Goal: Communication & Community: Answer question/provide support

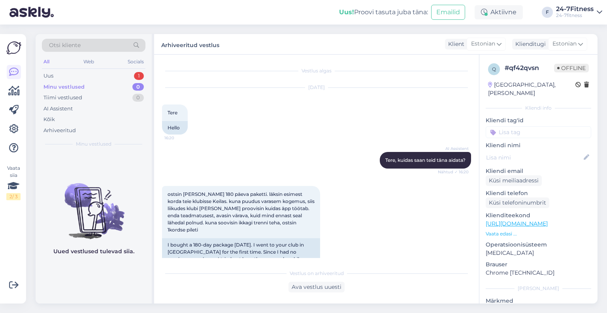
scroll to position [209, 0]
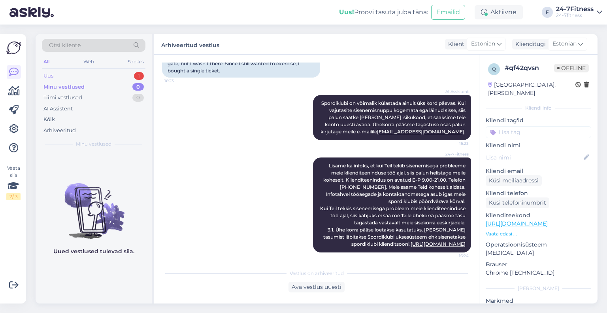
click at [68, 75] on div "Uus 1" at bounding box center [94, 75] width 104 height 11
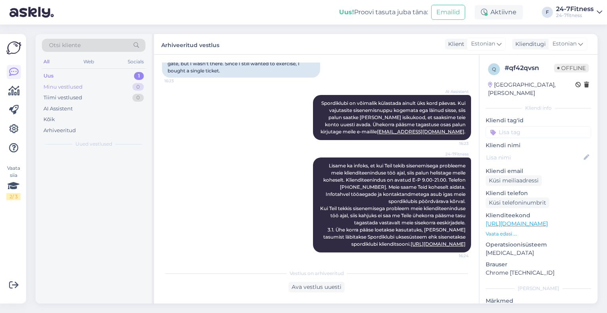
click at [65, 85] on div "Minu vestlused" at bounding box center [62, 87] width 39 height 8
click at [66, 79] on div "Uus 1" at bounding box center [94, 75] width 104 height 11
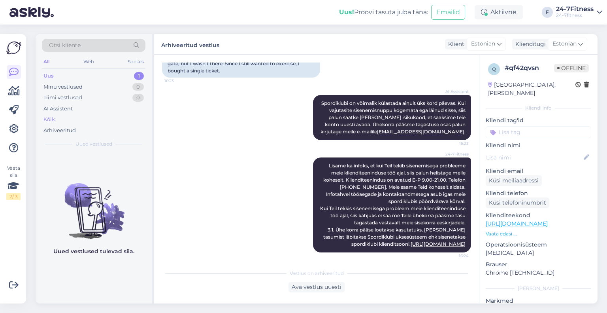
click at [65, 122] on div "Kõik" at bounding box center [94, 119] width 104 height 11
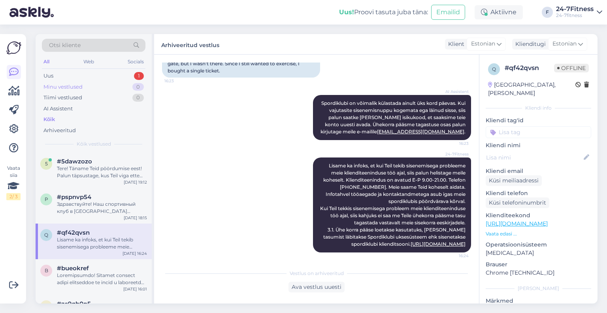
click at [69, 81] on div "Minu vestlused 0" at bounding box center [94, 86] width 104 height 11
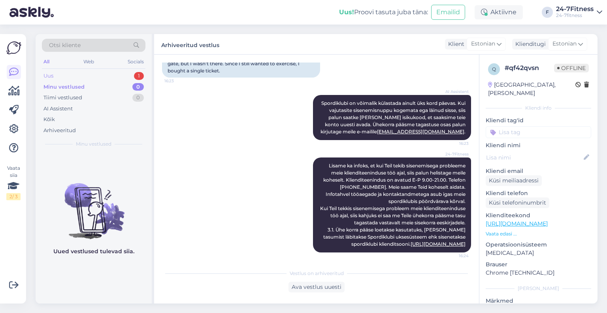
click at [70, 78] on div "Uus 1" at bounding box center [94, 75] width 104 height 11
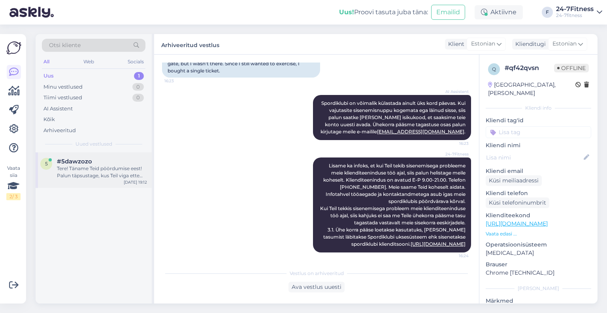
click at [96, 181] on div "5 #5dawzozo Tere! Täname Teid pöördumise eest! Palun täpsustage, kus Teil viga …" at bounding box center [94, 170] width 116 height 36
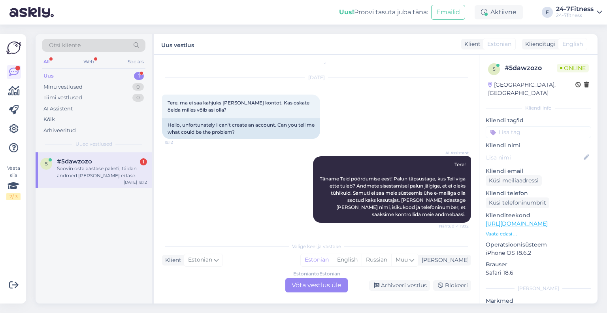
scroll to position [65, 0]
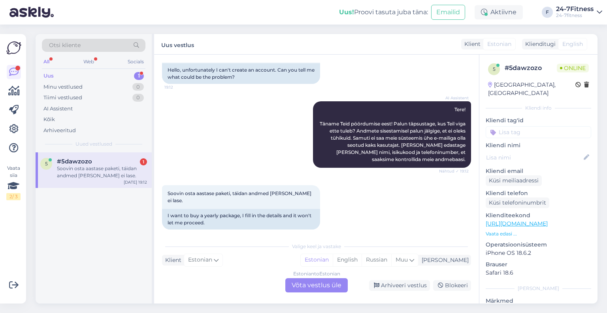
click at [300, 283] on div "Estonian to Estonian Võta vestlus üle" at bounding box center [316, 285] width 62 height 14
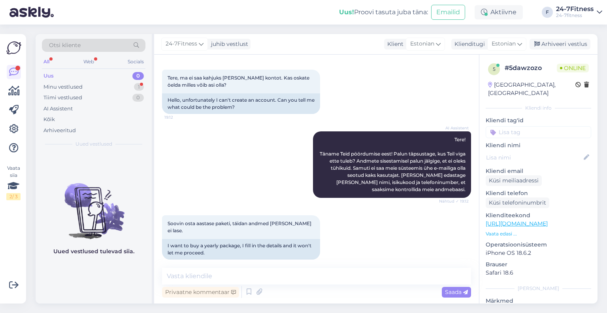
scroll to position [43, 0]
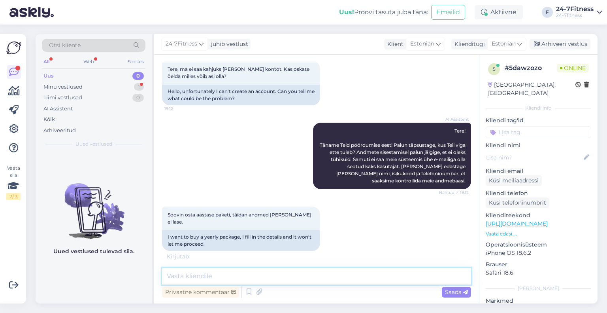
click at [256, 268] on textarea at bounding box center [316, 275] width 309 height 17
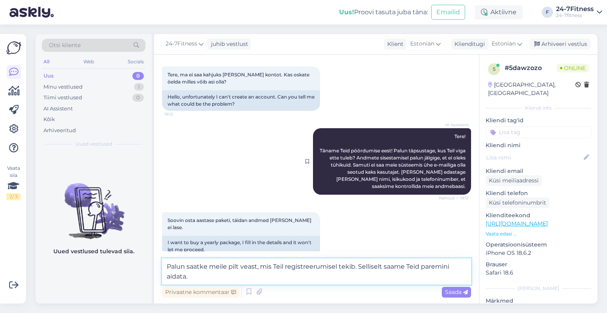
scroll to position [78, 0]
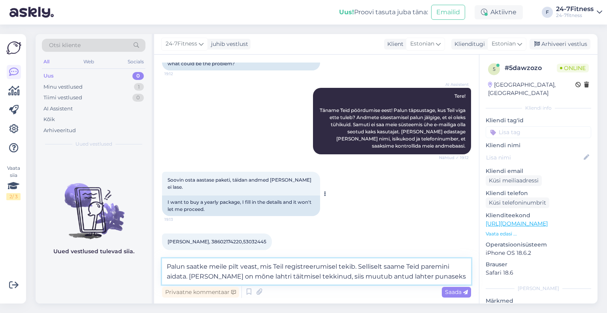
type textarea "Palun saatke meile pilt veast, mis Teil registreerumisel tekib. Selliselt saame…"
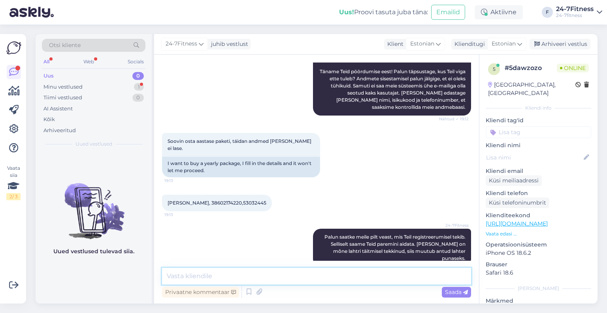
scroll to position [167, 0]
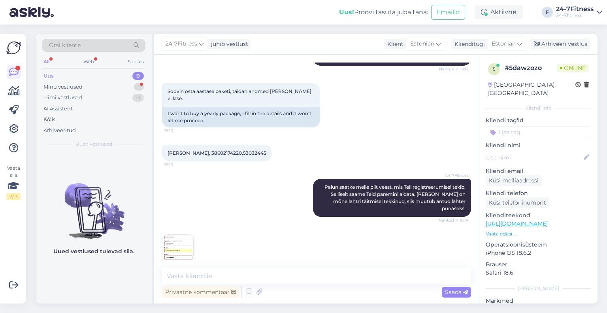
click at [177, 235] on img at bounding box center [178, 250] width 32 height 32
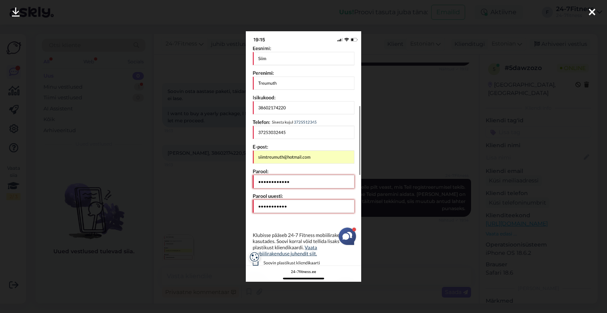
scroll to position [201, 0]
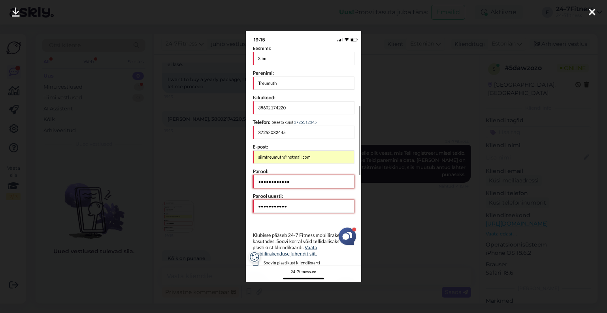
click at [124, 167] on div at bounding box center [303, 156] width 607 height 313
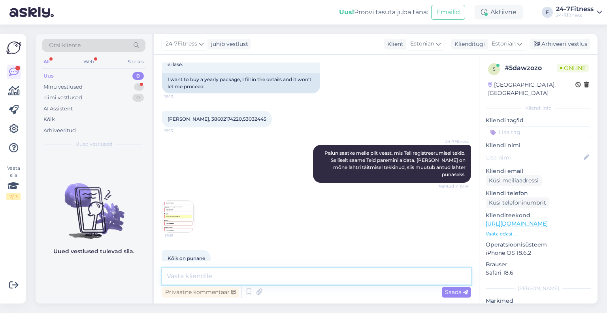
click at [220, 276] on textarea at bounding box center [316, 275] width 309 height 17
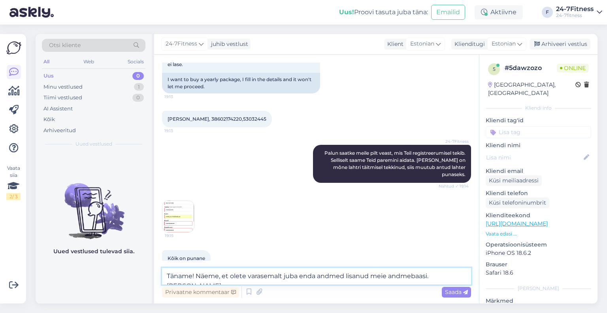
scroll to position [209, 0]
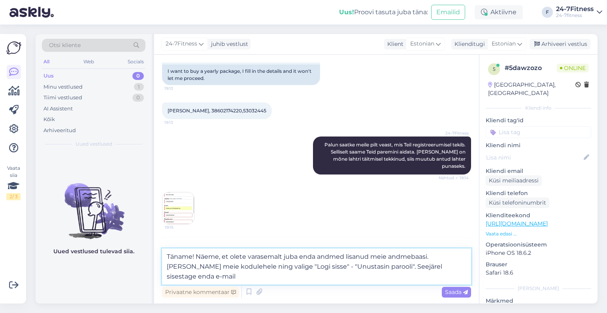
paste textarea "[EMAIL_ADDRESS][DOMAIN_NAME]"
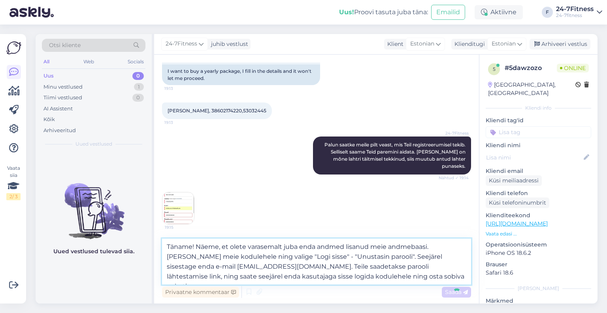
type textarea "Täname! Näeme, et olete varasemalt juba enda andmed lisanud meie andmebaasi. [P…"
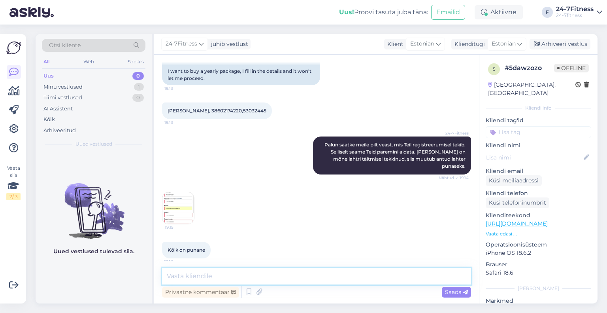
scroll to position [277, 0]
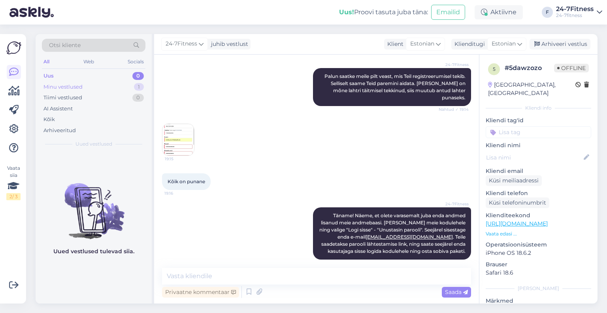
click at [66, 89] on div "Minu vestlused" at bounding box center [62, 87] width 39 height 8
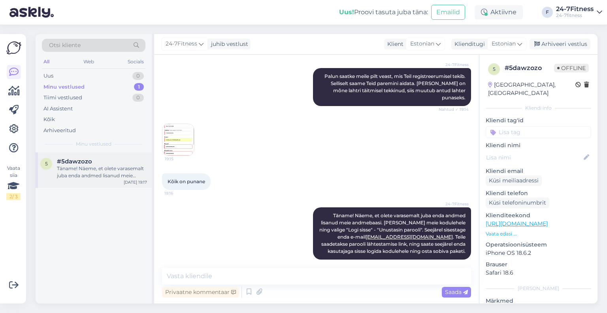
click at [96, 175] on div "Täname! Näeme, et olete varasemalt juba enda andmed lisanud meie andmebaasi. [P…" at bounding box center [102, 172] width 90 height 14
click at [80, 79] on div "Uus 1" at bounding box center [94, 75] width 104 height 11
click at [84, 181] on div "t #tkrzlsb4 Hello, I now forward this question to my colleague, who is responsi…" at bounding box center [94, 170] width 116 height 36
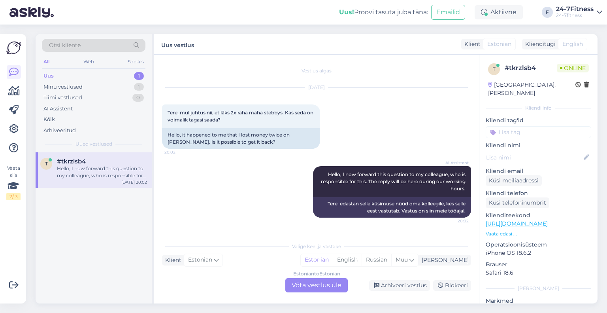
scroll to position [0, 0]
click at [309, 290] on div "Estonian to Estonian Võta vestlus üle" at bounding box center [316, 285] width 62 height 14
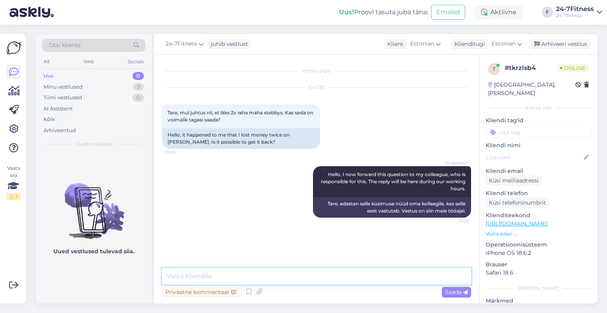
click at [239, 268] on textarea at bounding box center [316, 275] width 309 height 17
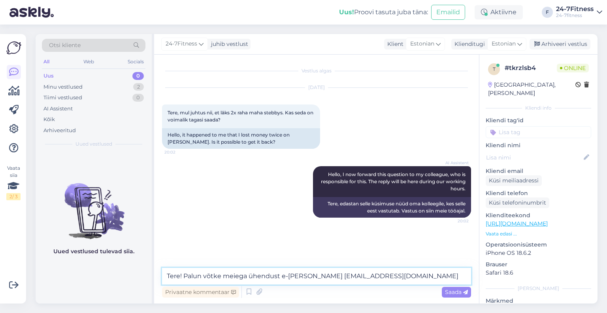
type textarea "Tere! Palun võtke meiega ühendust e-[PERSON_NAME] [EMAIL_ADDRESS][DOMAIN_NAME]."
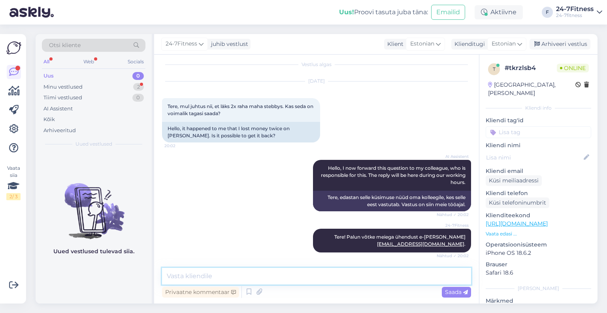
scroll to position [40, 0]
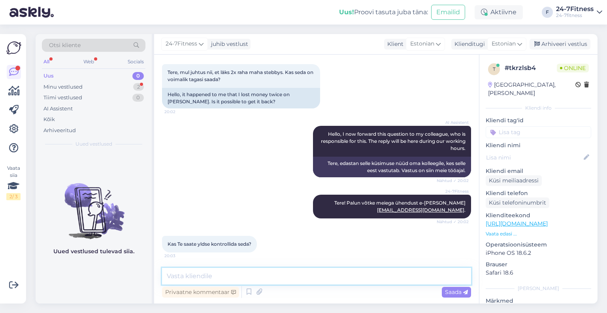
click at [228, 280] on textarea at bounding box center [316, 275] width 309 height 17
type textarea "H"
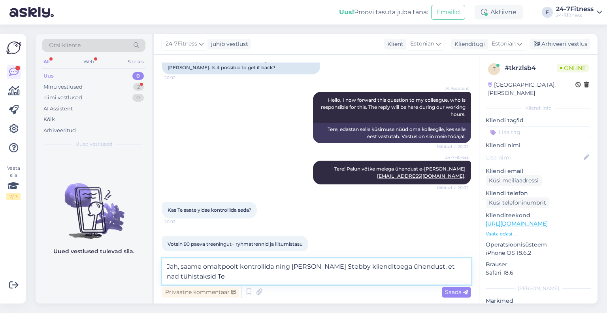
scroll to position [118, 0]
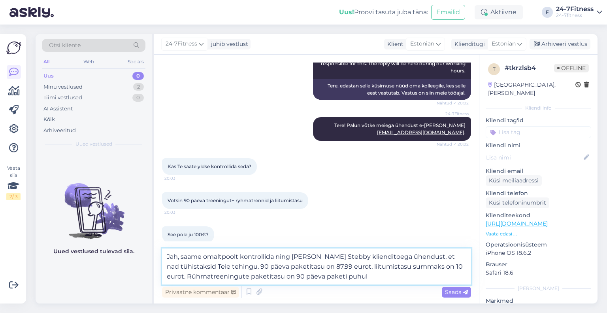
click at [359, 276] on textarea "Jah, saame omaltpoolt kontrollida ning [PERSON_NAME] Stebby klienditoega ühendu…" at bounding box center [316, 266] width 309 height 36
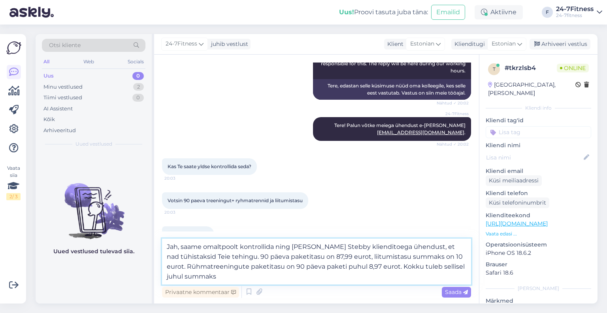
drag, startPoint x: 249, startPoint y: 260, endPoint x: 250, endPoint y: 253, distance: 7.8
click at [249, 260] on textarea "Jah, saame omaltpoolt kontrollida ning [PERSON_NAME] Stebby klienditoega ühendu…" at bounding box center [316, 261] width 309 height 46
click at [234, 273] on textarea "Jah, saame omaltpoolt kontrollida ning [PERSON_NAME] Stebby klienditoega ühendu…" at bounding box center [316, 261] width 309 height 46
type textarea "Jah, saame omaltpoolt kontrollida ning [PERSON_NAME] Stebby klienditoega ühendu…"
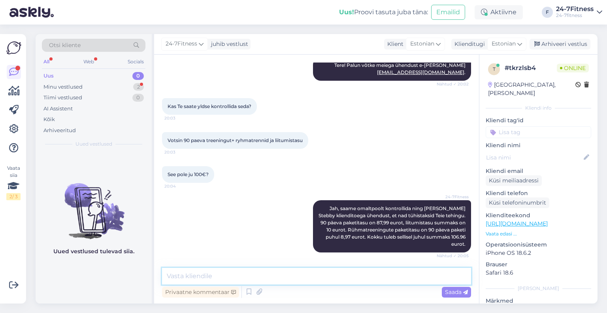
scroll to position [212, 0]
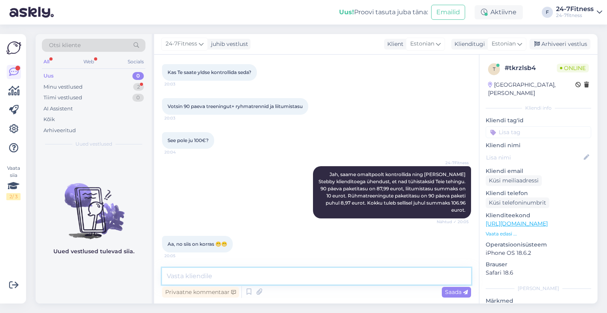
click at [207, 276] on textarea at bounding box center [316, 275] width 309 height 17
click at [227, 278] on textarea at bounding box center [316, 275] width 309 height 17
click at [585, 41] on div "Arhiveeri vestlus" at bounding box center [559, 44] width 61 height 11
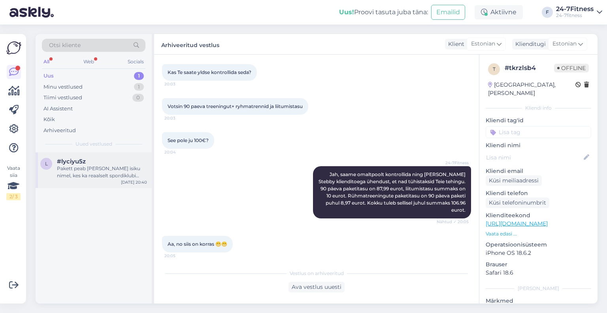
click at [113, 154] on div "l #lyciyu5z Pakett peab [PERSON_NAME] isiku nimel, kes ka reaalselt spordiklubi…" at bounding box center [94, 170] width 116 height 36
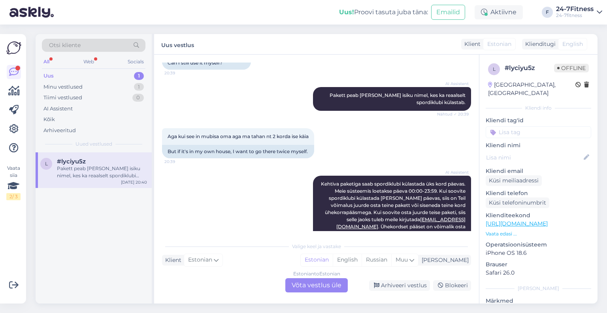
scroll to position [368, 0]
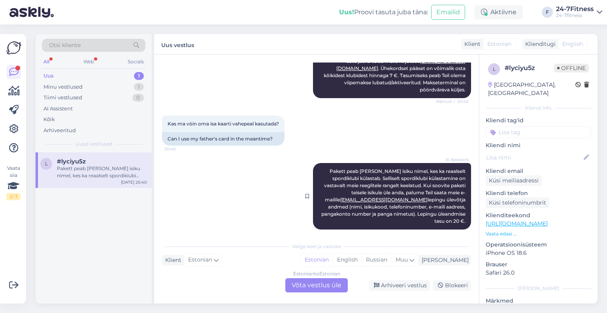
click at [439, 230] on span "20:40" at bounding box center [454, 233] width 30 height 6
click at [88, 88] on div "Minu vestlused 1" at bounding box center [94, 86] width 104 height 11
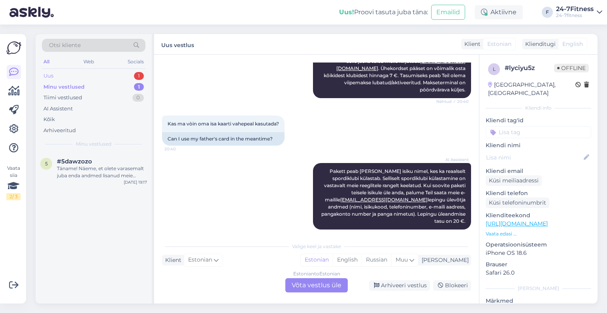
click at [85, 80] on div "Uus 1" at bounding box center [94, 75] width 104 height 11
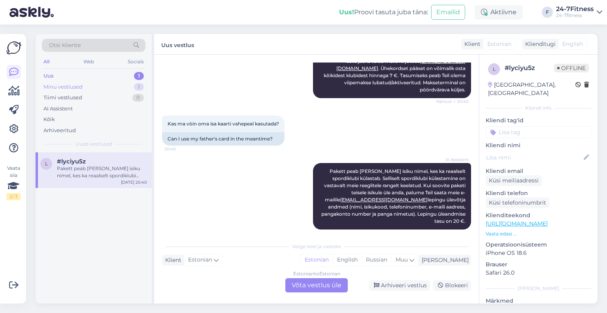
click at [85, 84] on div "Minu vestlused 1" at bounding box center [94, 86] width 104 height 11
click at [128, 180] on div "[DATE] 19:17" at bounding box center [135, 182] width 23 height 6
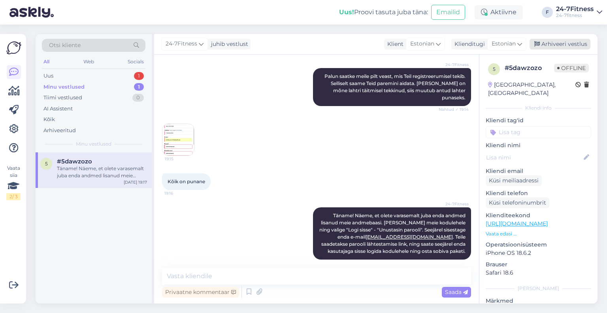
click at [565, 42] on div "Arhiveeri vestlus" at bounding box center [559, 44] width 61 height 11
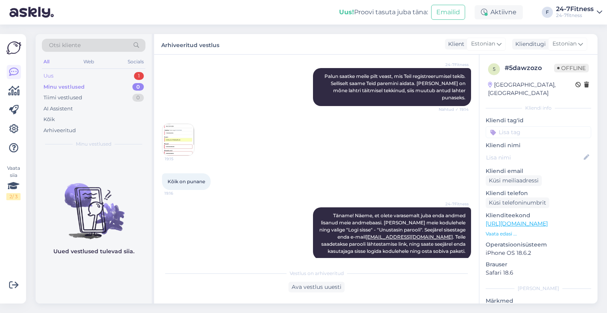
click at [110, 75] on div "Uus 1" at bounding box center [94, 75] width 104 height 11
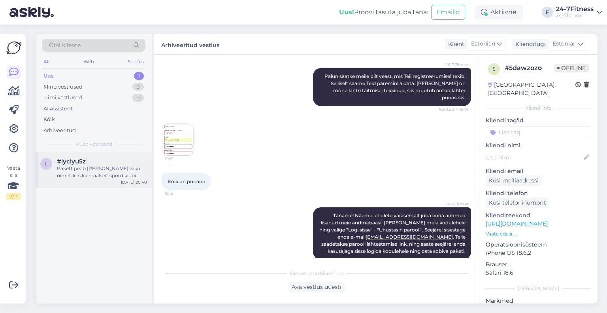
click at [96, 167] on div "Pakett peab [PERSON_NAME] isiku nimel, kes ka reaalselt spordiklubi külastab. S…" at bounding box center [102, 172] width 90 height 14
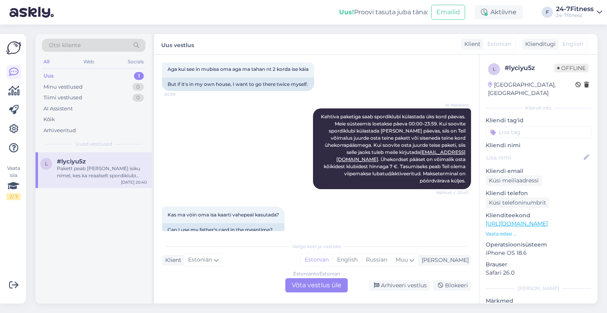
scroll to position [368, 0]
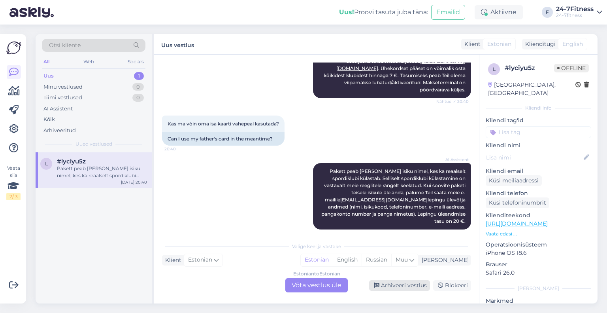
click at [400, 283] on div "Arhiveeri vestlus" at bounding box center [399, 285] width 61 height 11
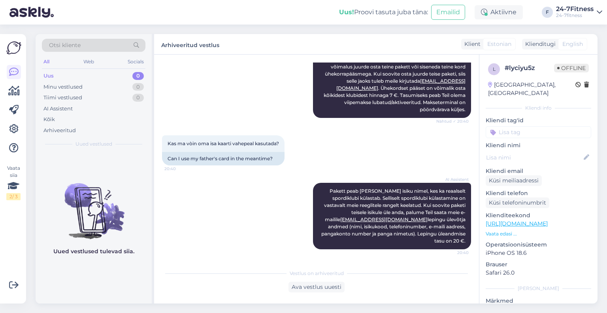
scroll to position [341, 0]
